Goal: Task Accomplishment & Management: Use online tool/utility

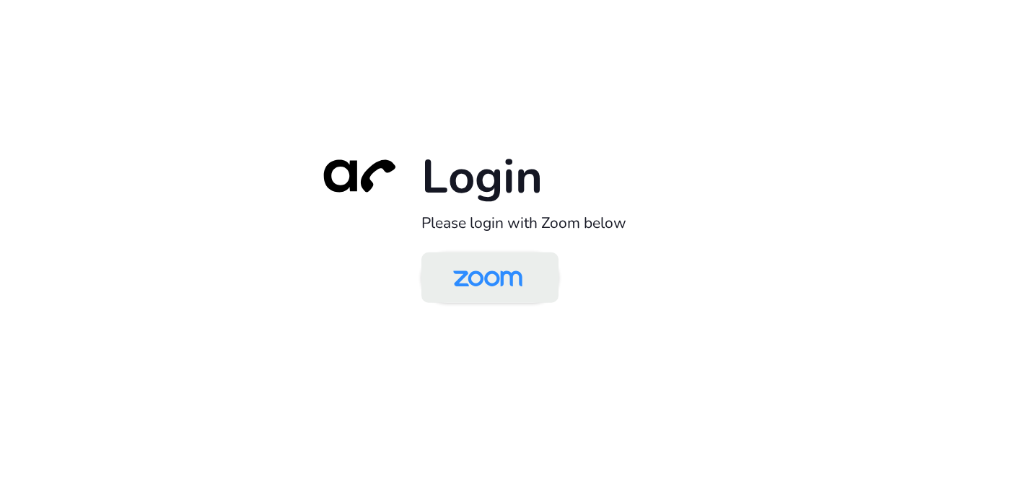
click at [487, 268] on img at bounding box center [488, 278] width 100 height 47
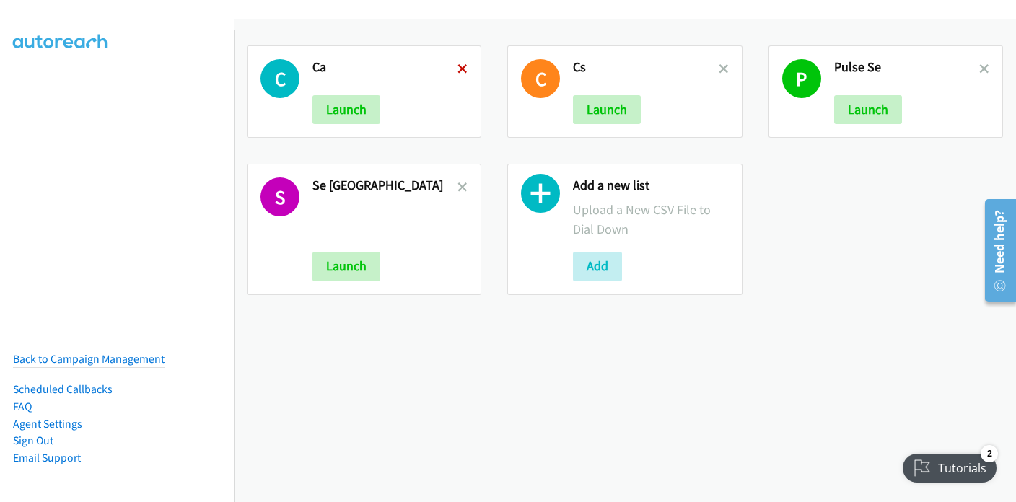
click at [458, 66] on icon at bounding box center [463, 70] width 10 height 10
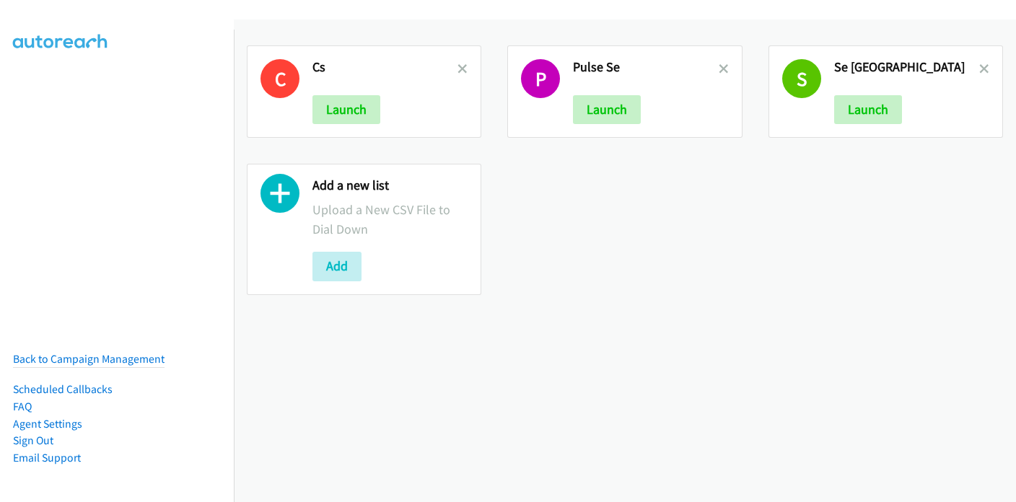
click at [458, 66] on icon at bounding box center [463, 70] width 10 height 10
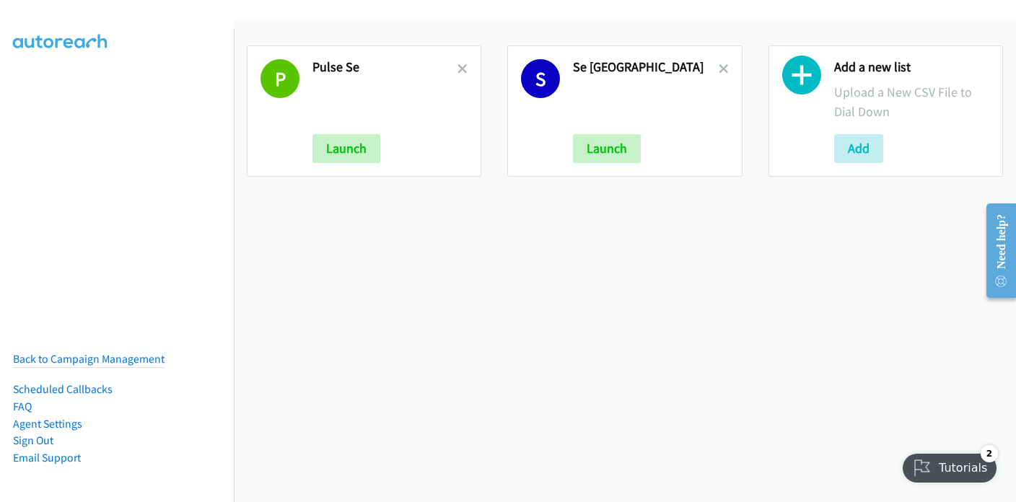
click at [458, 66] on icon at bounding box center [463, 70] width 10 height 10
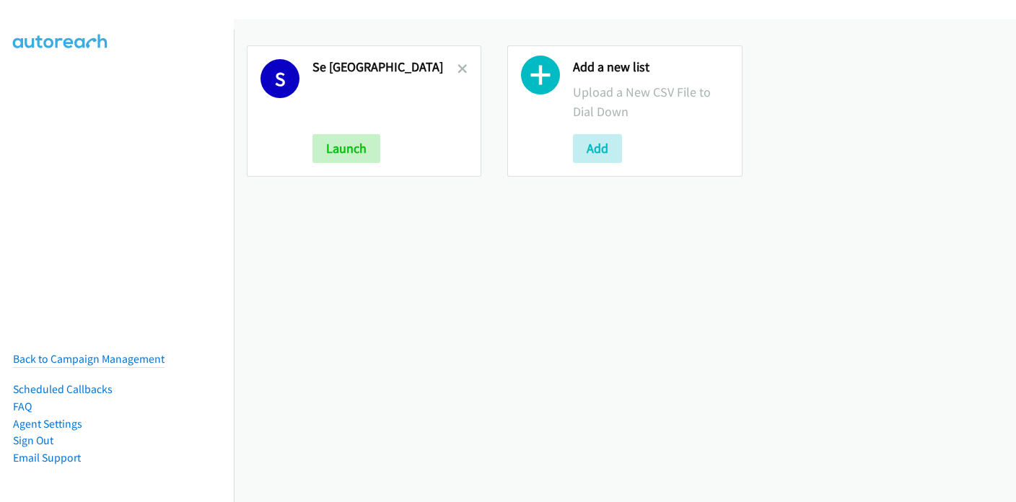
click at [458, 66] on icon at bounding box center [463, 70] width 10 height 10
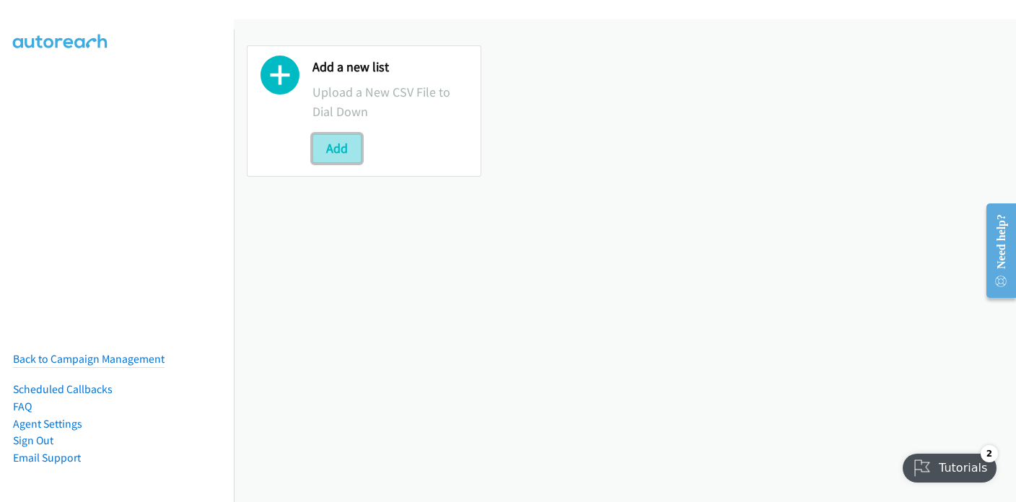
click at [334, 146] on button "Add" at bounding box center [336, 148] width 49 height 29
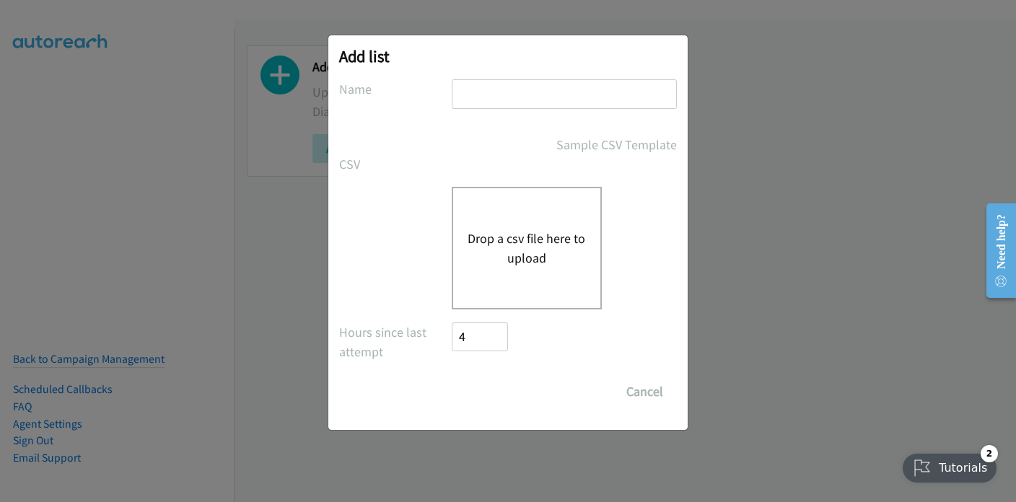
click at [501, 94] on input "text" at bounding box center [564, 94] width 225 height 30
type input "Pulse SE"
click at [545, 236] on button "Drop a csv file here to upload" at bounding box center [527, 248] width 118 height 39
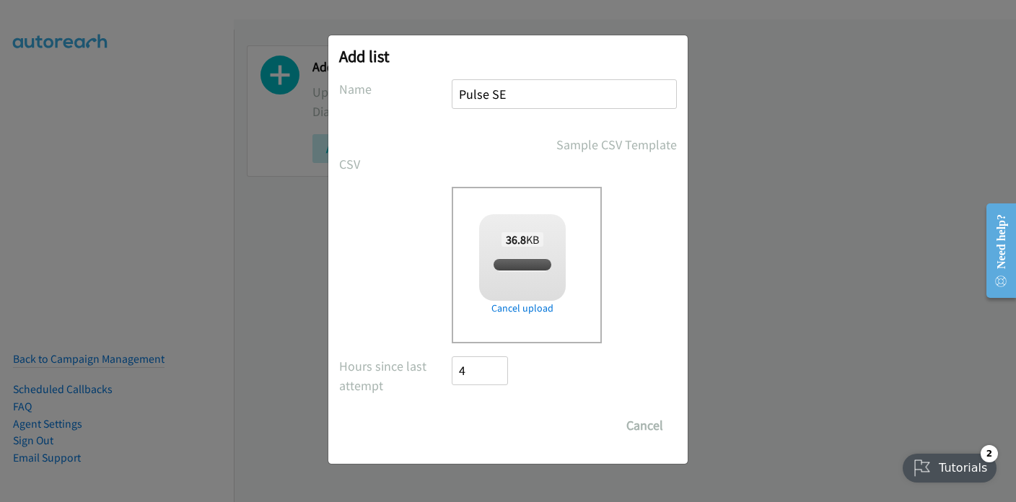
checkbox input "true"
click at [488, 426] on input "Save List" at bounding box center [490, 425] width 76 height 29
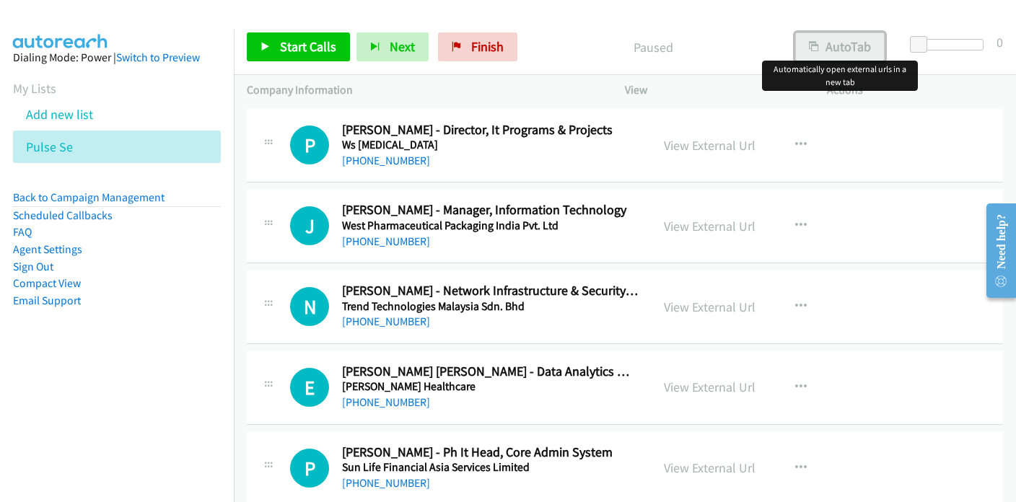
click at [836, 48] on button "AutoTab" at bounding box center [839, 46] width 89 height 29
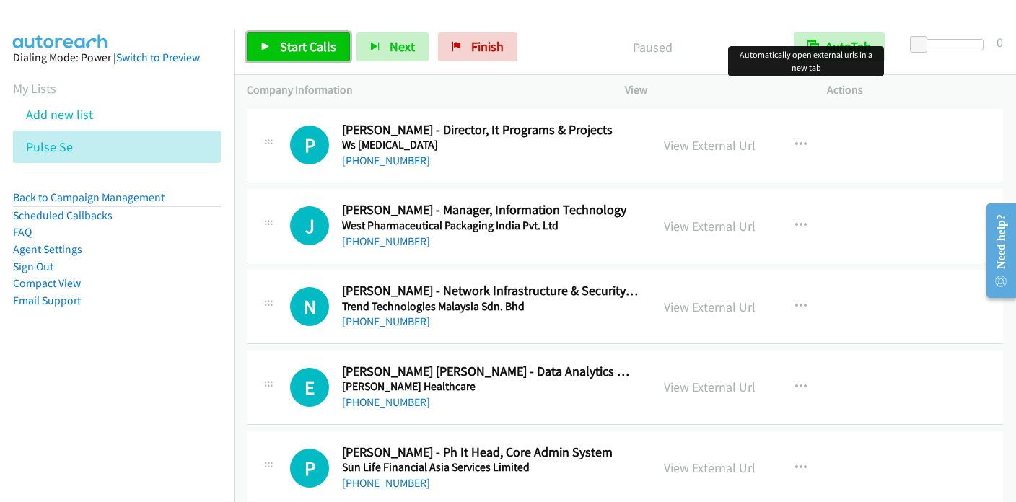
click at [302, 53] on span "Start Calls" at bounding box center [308, 46] width 56 height 17
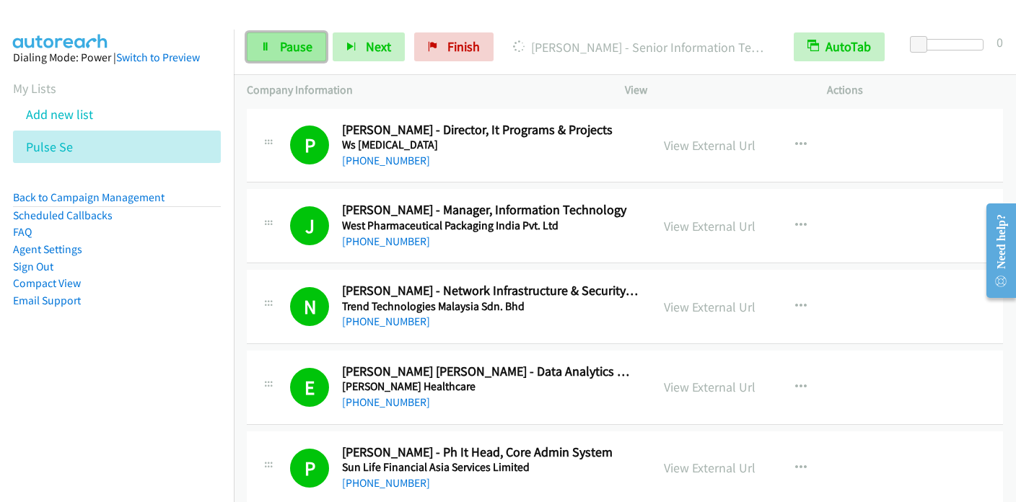
click at [304, 48] on span "Pause" at bounding box center [296, 46] width 32 height 17
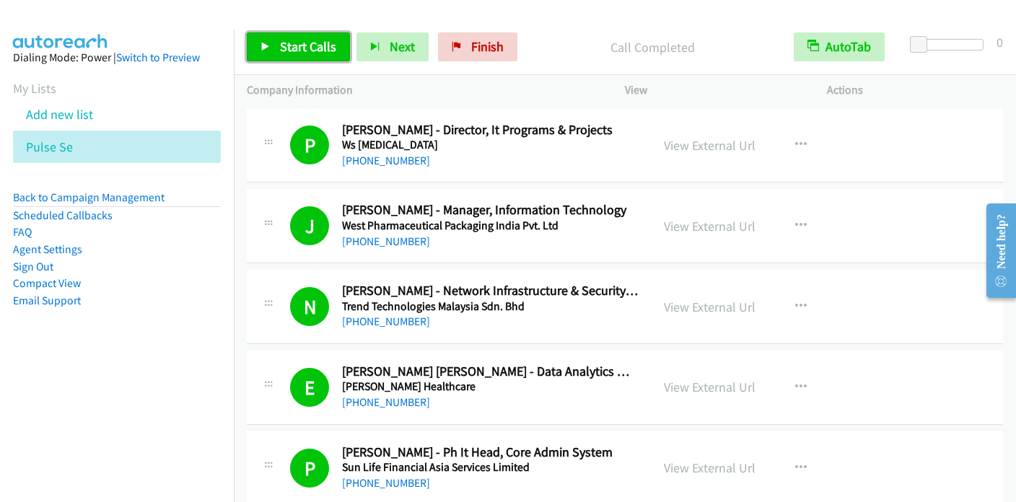
click at [311, 54] on link "Start Calls" at bounding box center [298, 46] width 103 height 29
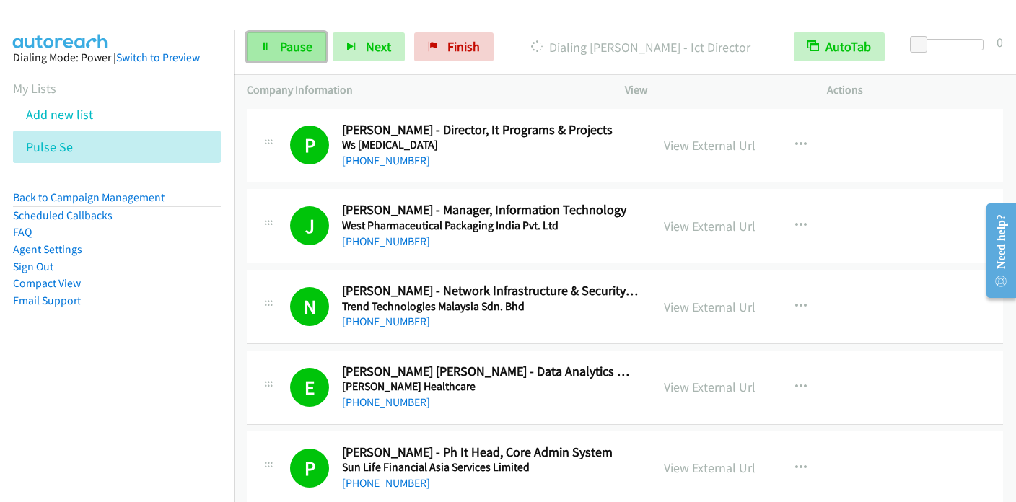
click at [293, 43] on span "Pause" at bounding box center [296, 46] width 32 height 17
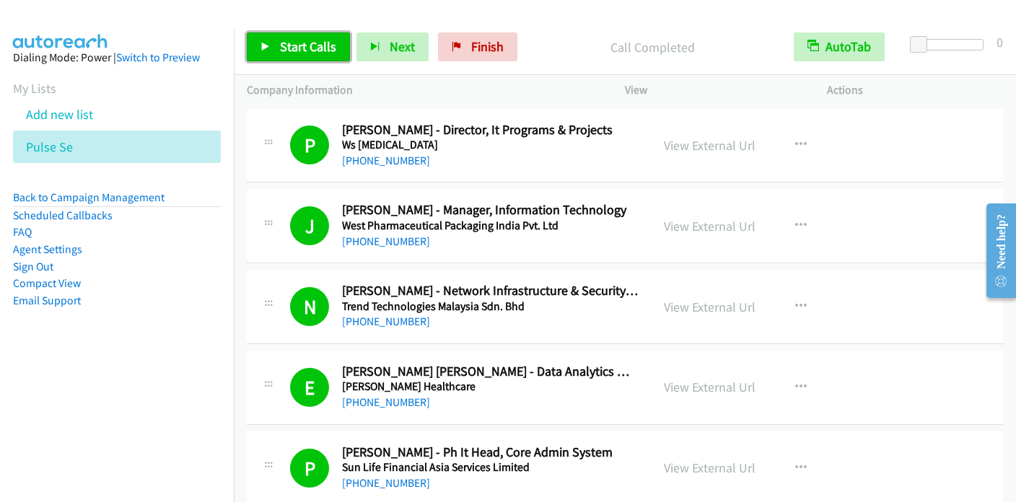
click at [302, 43] on span "Start Calls" at bounding box center [308, 46] width 56 height 17
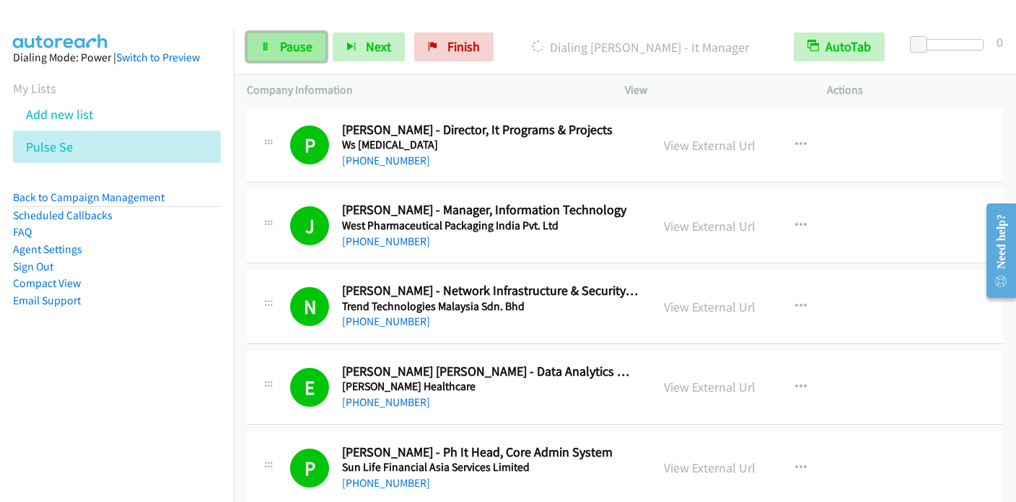
click at [309, 47] on span "Pause" at bounding box center [296, 46] width 32 height 17
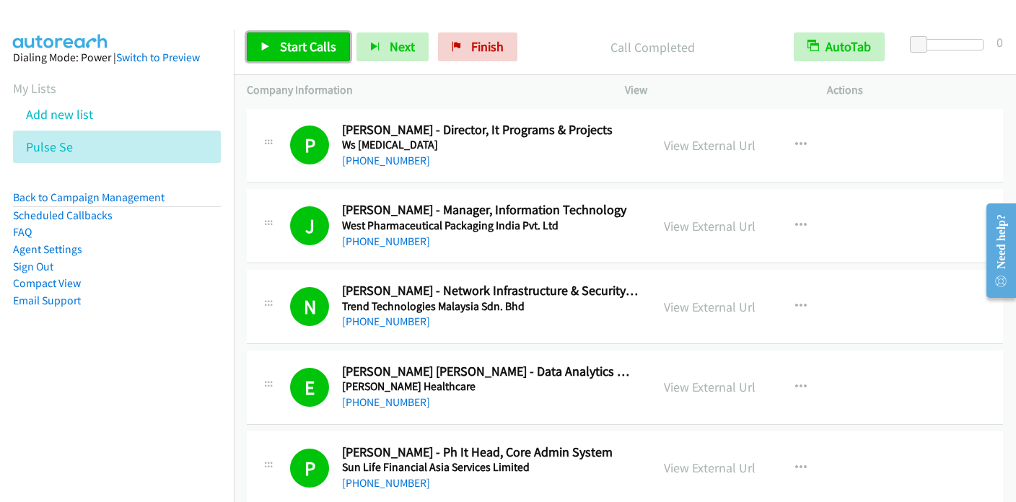
click at [304, 50] on span "Start Calls" at bounding box center [308, 46] width 56 height 17
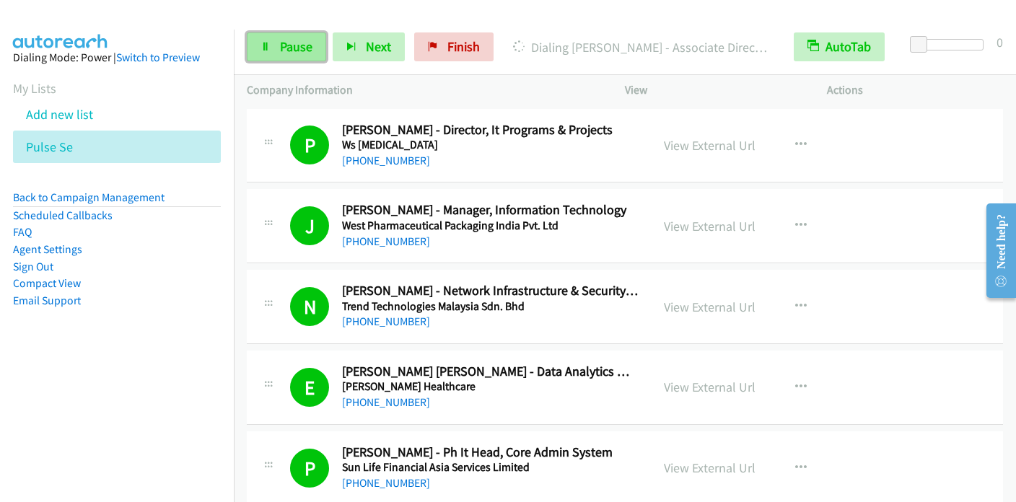
drag, startPoint x: 297, startPoint y: 44, endPoint x: 310, endPoint y: 43, distance: 13.1
click at [297, 44] on span "Pause" at bounding box center [296, 46] width 32 height 17
